Goal: Navigation & Orientation: Understand site structure

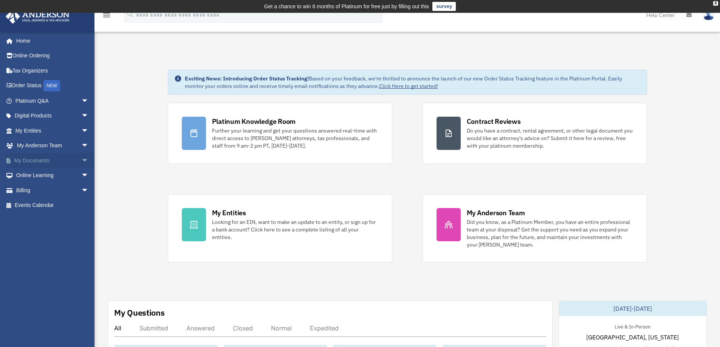
click at [81, 157] on span "arrow_drop_down" at bounding box center [88, 161] width 15 height 16
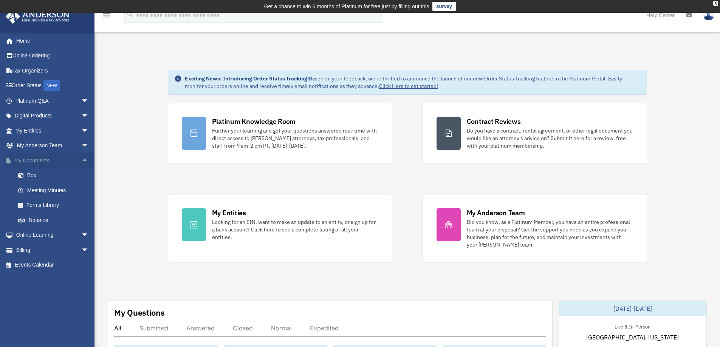
click at [81, 157] on span "arrow_drop_up" at bounding box center [88, 161] width 15 height 16
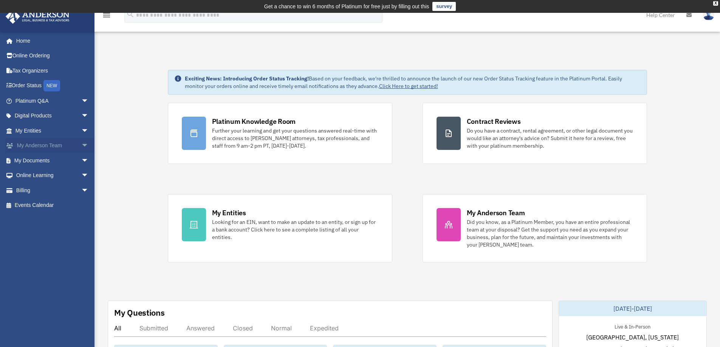
click at [81, 147] on span "arrow_drop_down" at bounding box center [88, 146] width 15 height 16
click at [81, 147] on span "arrow_drop_up" at bounding box center [88, 146] width 15 height 16
click at [81, 173] on span "arrow_drop_down" at bounding box center [88, 176] width 15 height 16
click at [81, 173] on span "arrow_drop_up" at bounding box center [88, 176] width 15 height 16
click at [81, 190] on span "arrow_drop_down" at bounding box center [88, 191] width 15 height 16
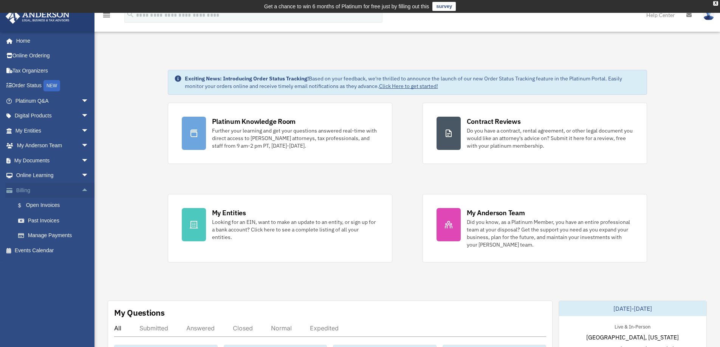
click at [81, 190] on span "arrow_drop_up" at bounding box center [88, 191] width 15 height 16
click at [81, 176] on span "arrow_drop_down" at bounding box center [88, 176] width 15 height 16
